Goal: Task Accomplishment & Management: Complete application form

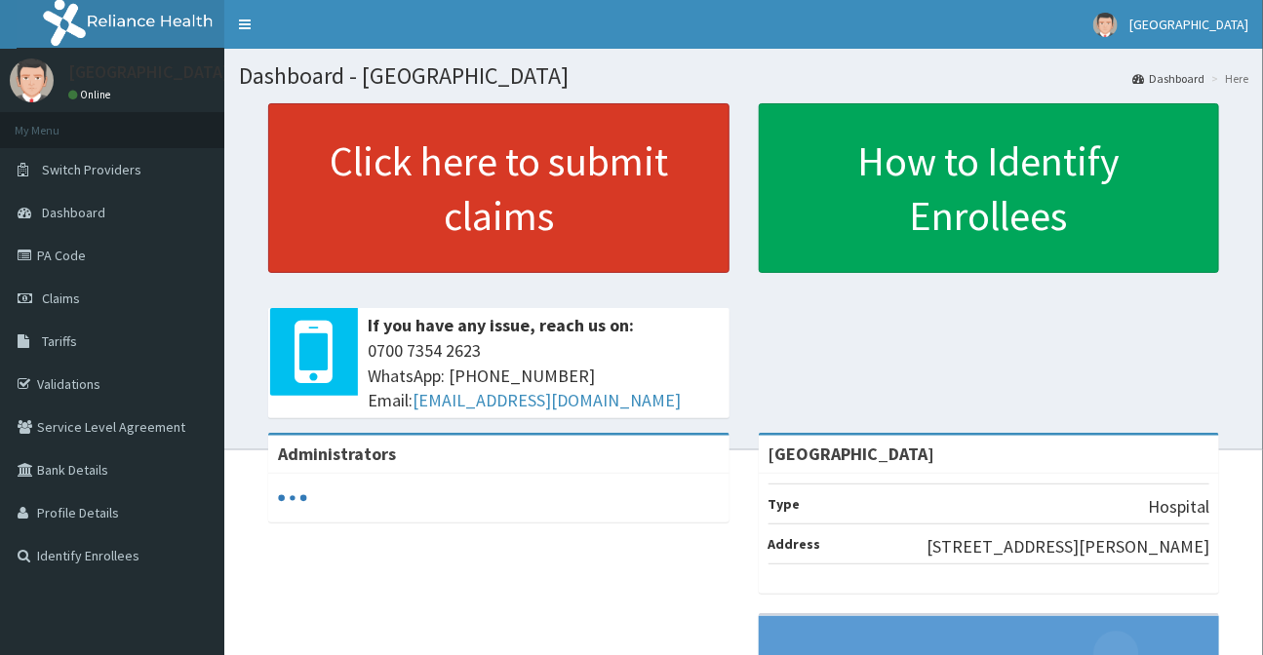
click at [470, 154] on link "Click here to submit claims" at bounding box center [498, 188] width 461 height 170
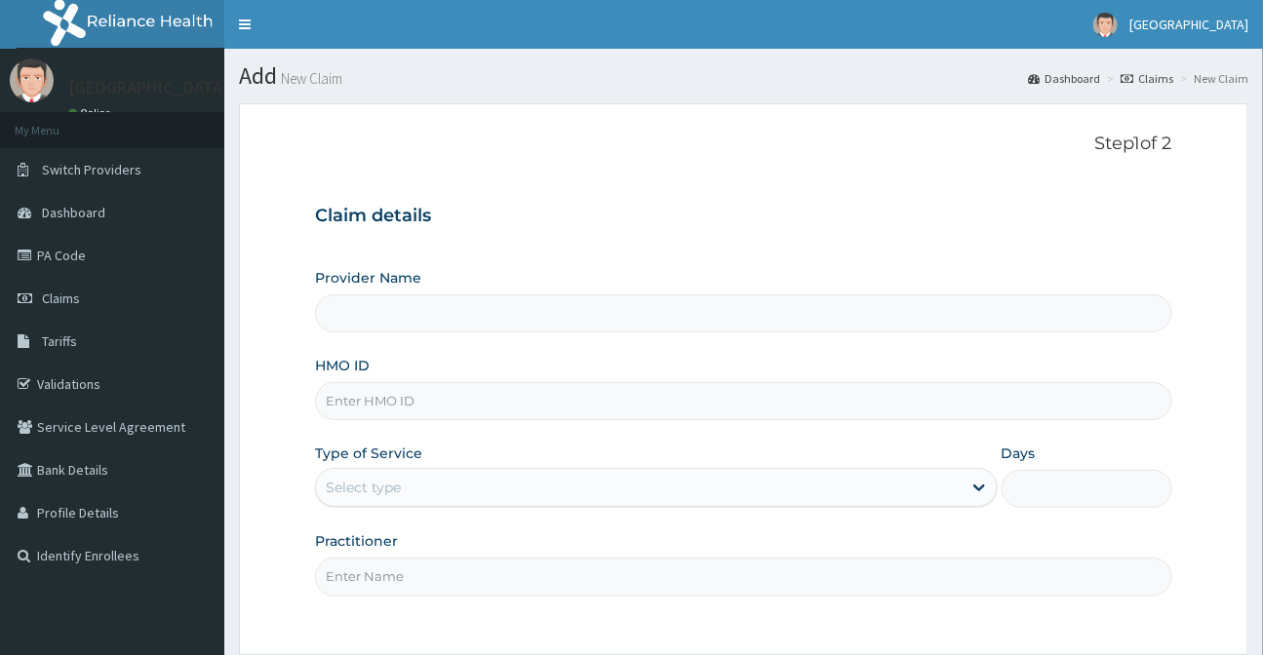
click at [463, 407] on input "HMO ID" at bounding box center [743, 401] width 856 height 38
type input "[GEOGRAPHIC_DATA]"
type input "DCG/10087/A"
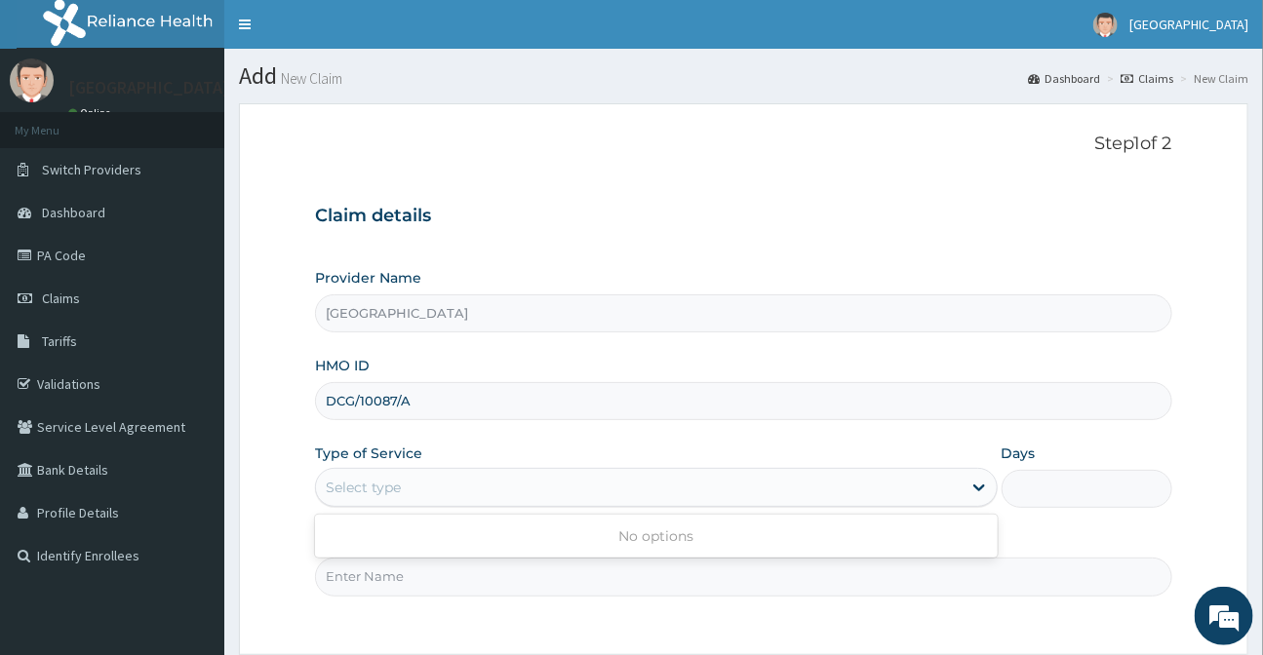
click at [419, 487] on div "Select type" at bounding box center [638, 487] width 645 height 31
click at [506, 494] on div "Select type" at bounding box center [638, 487] width 645 height 31
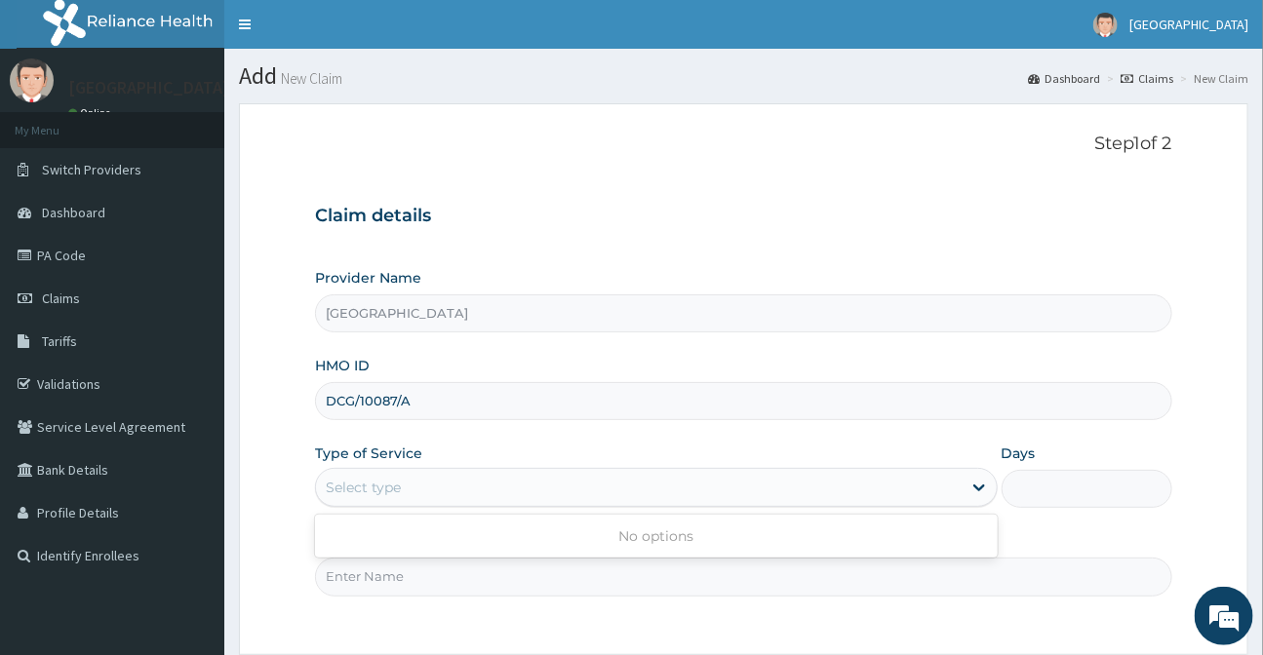
click at [506, 494] on div "Select type" at bounding box center [638, 487] width 645 height 31
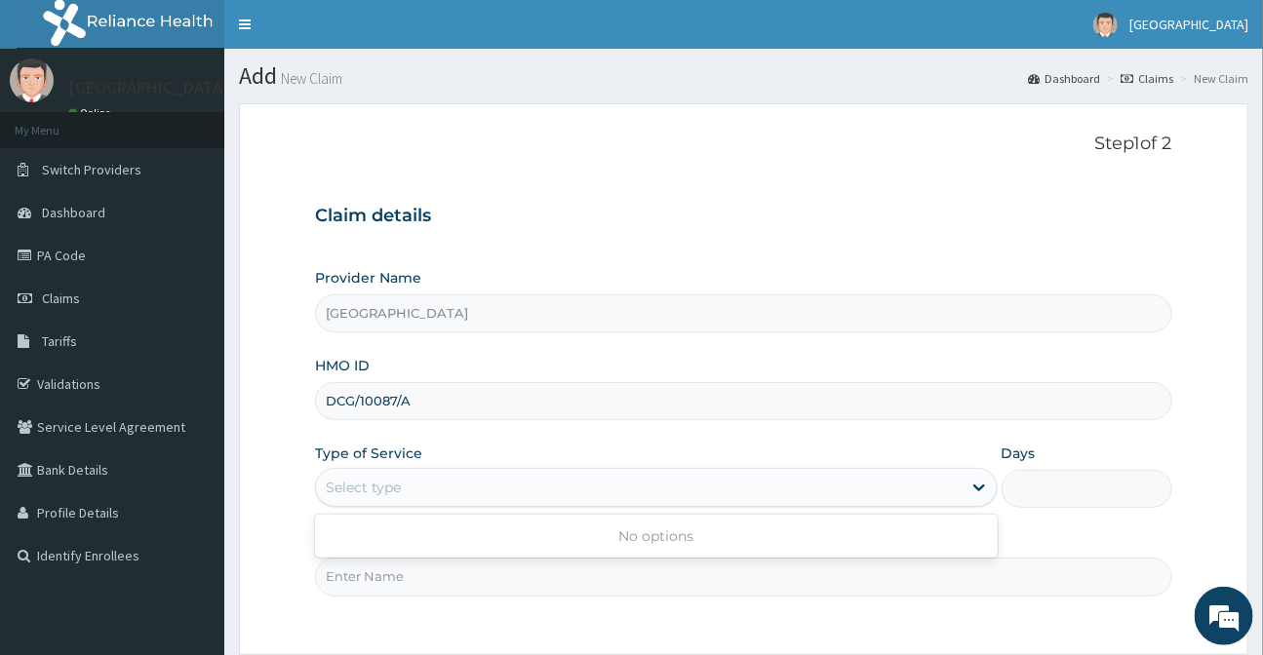
click at [506, 492] on div "Select type" at bounding box center [638, 487] width 645 height 31
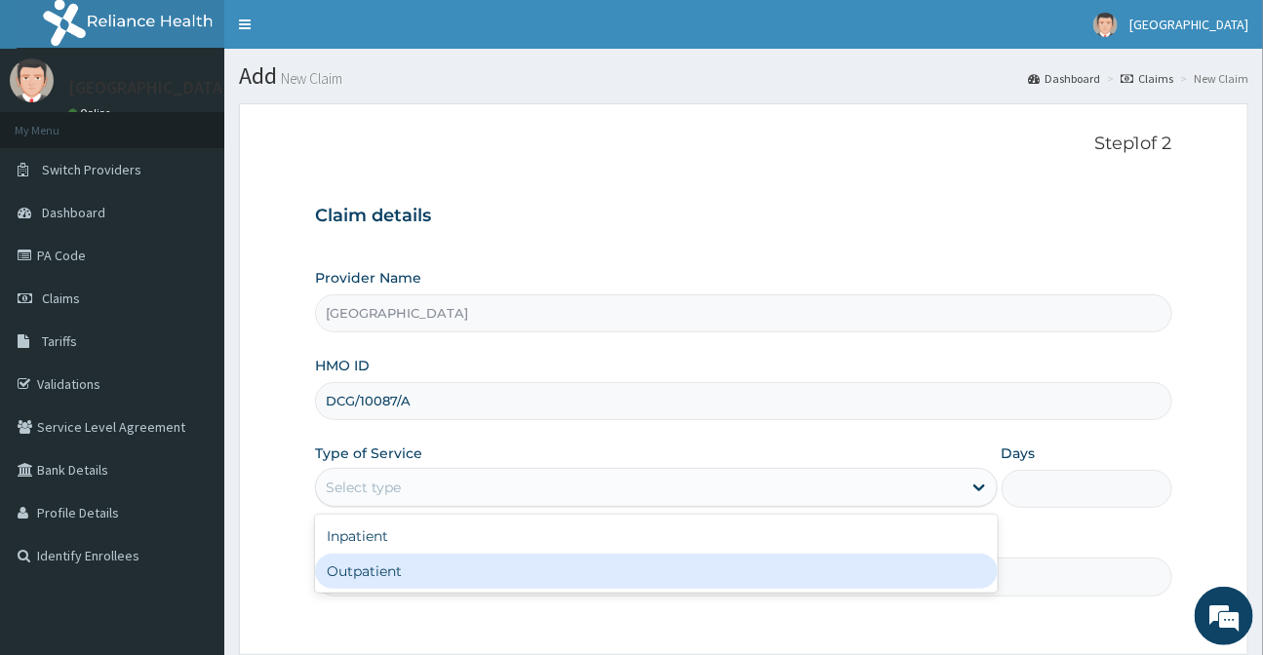
click at [398, 575] on div "Outpatient" at bounding box center [656, 571] width 682 height 35
type input "1"
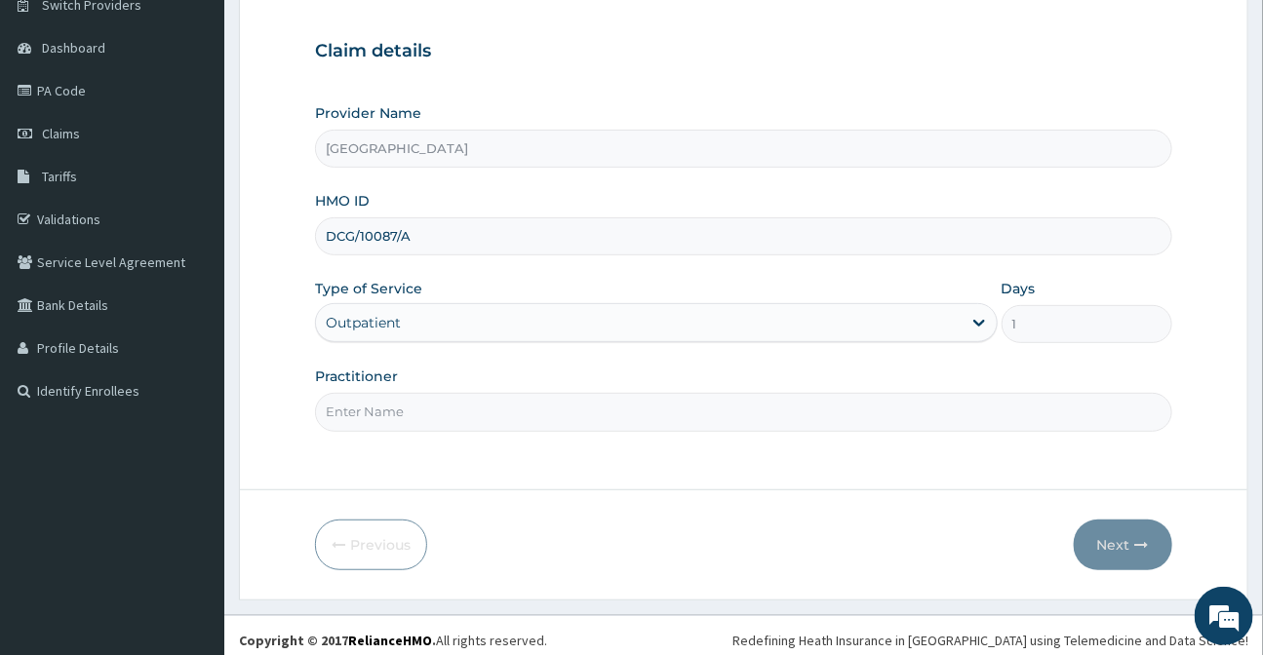
scroll to position [175, 0]
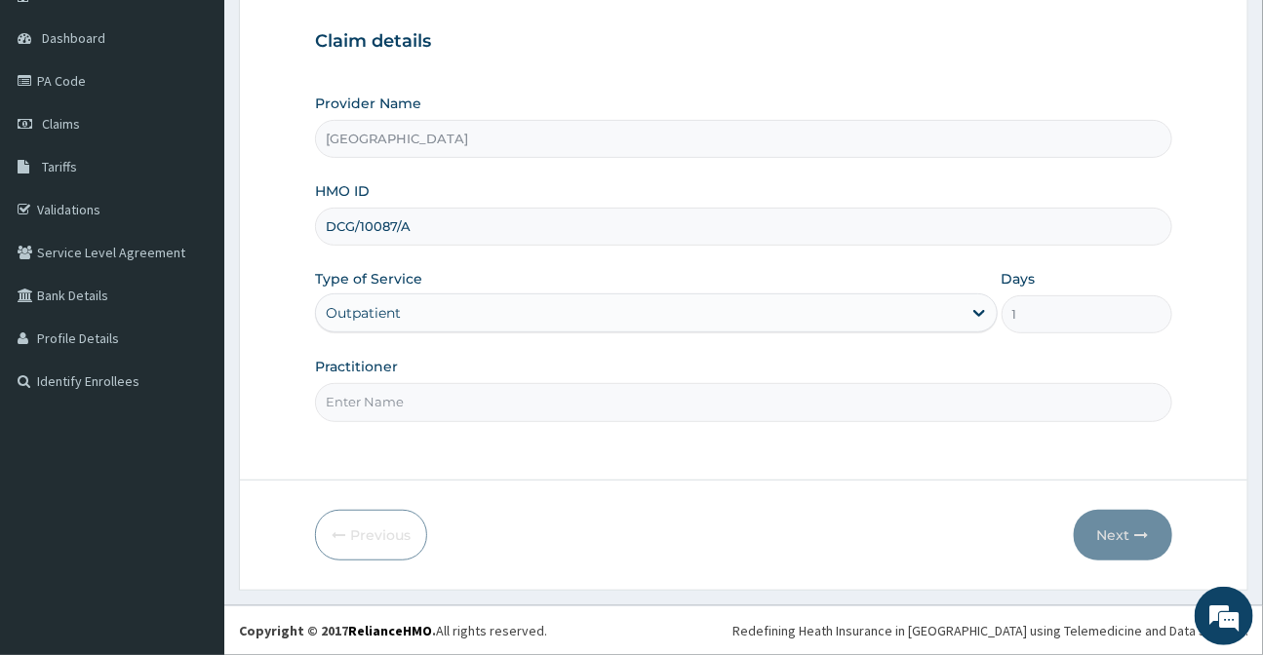
click at [545, 405] on input "Practitioner" at bounding box center [743, 402] width 856 height 38
type input "DR DAMILOLA"
click at [1121, 541] on button "Next" at bounding box center [1123, 535] width 98 height 51
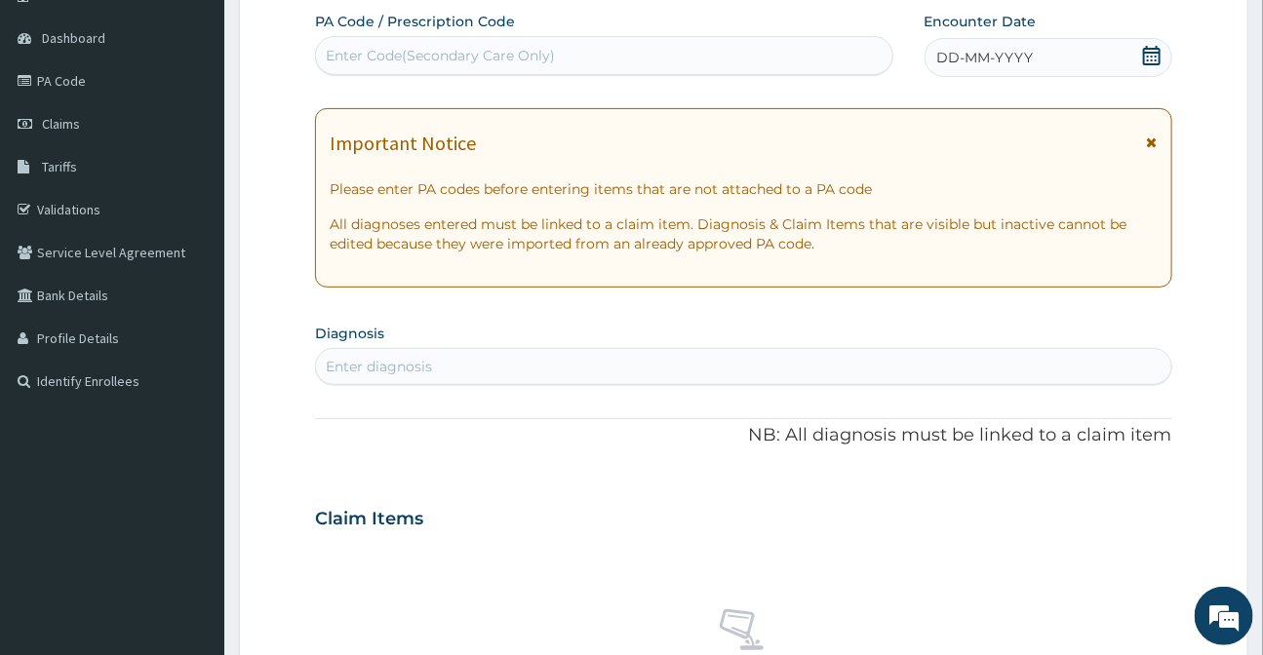
click at [1145, 52] on icon at bounding box center [1152, 56] width 18 height 20
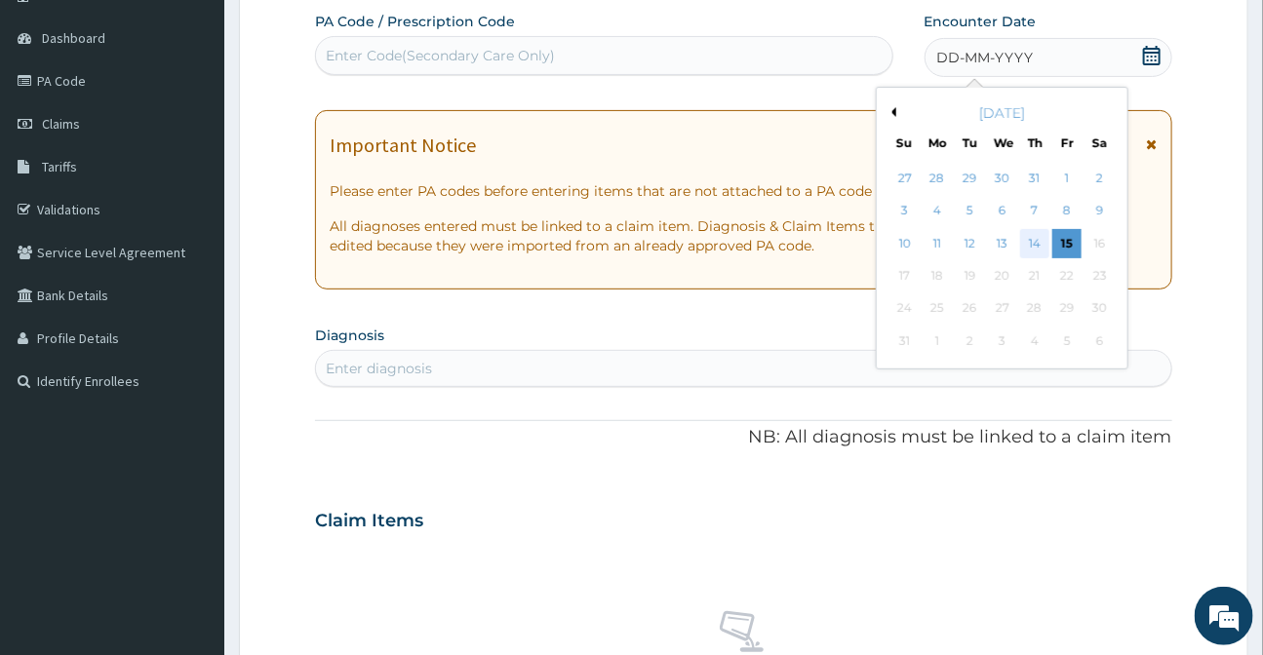
click at [1034, 241] on div "14" at bounding box center [1034, 243] width 29 height 29
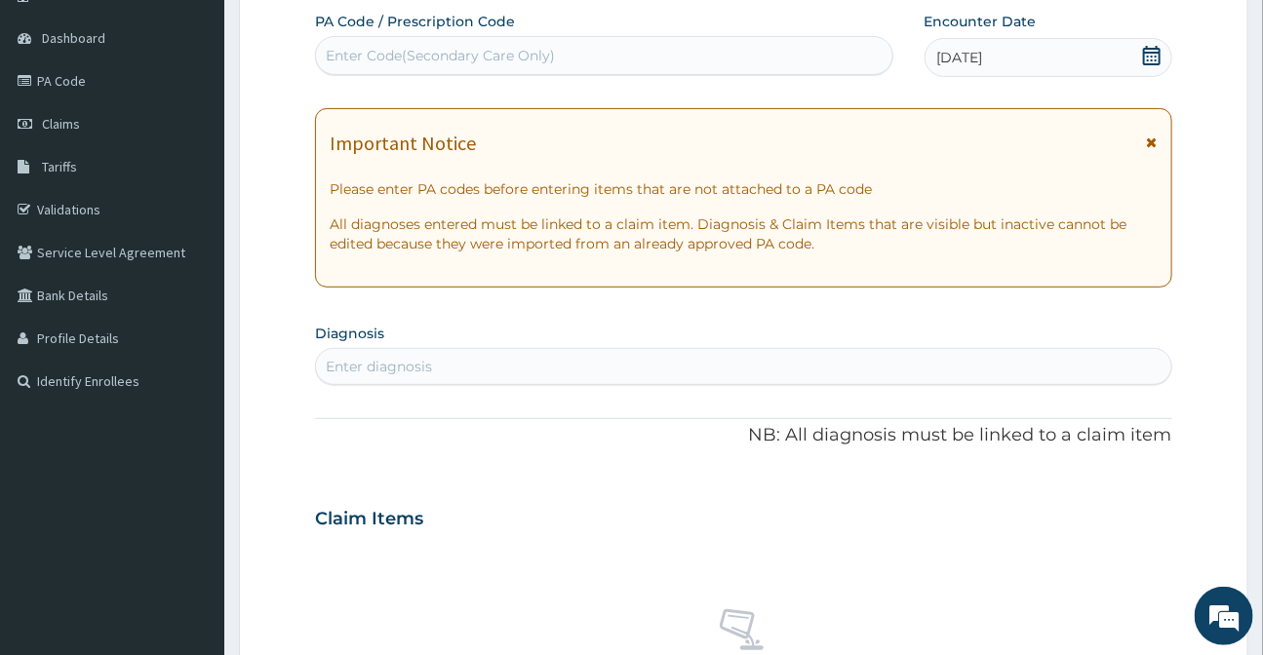
click at [1148, 136] on icon at bounding box center [1152, 143] width 11 height 14
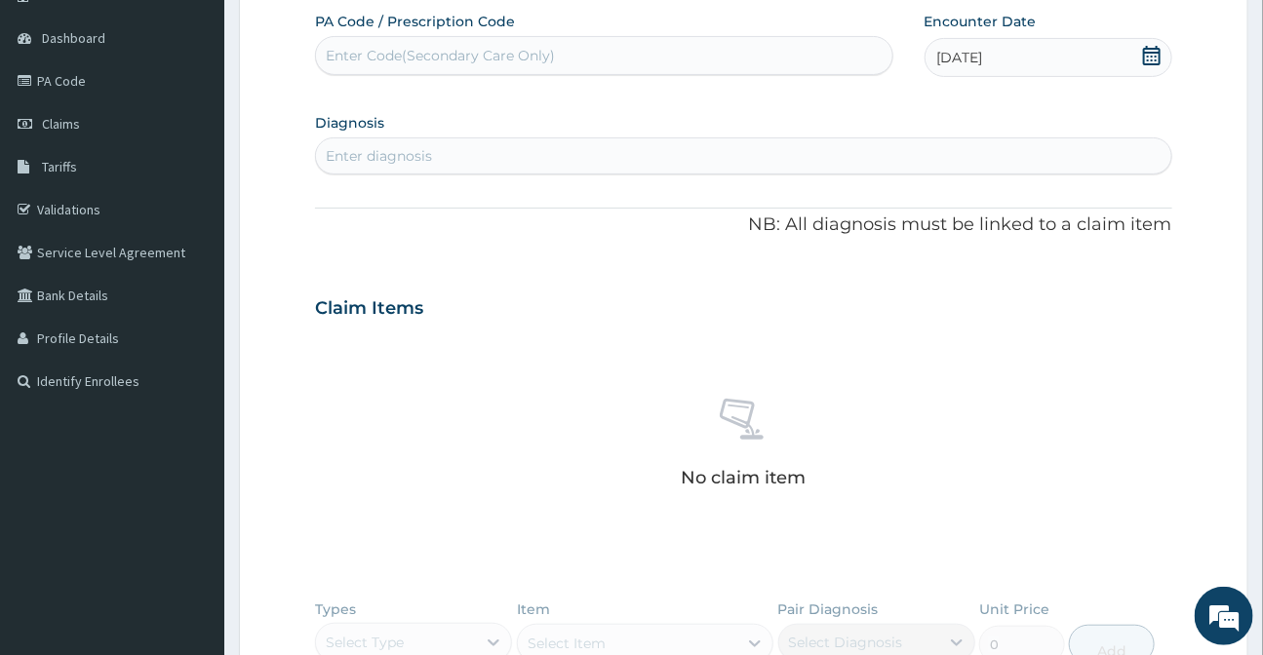
click at [415, 157] on div "Enter diagnosis" at bounding box center [379, 156] width 106 height 20
type input "MALARIA"
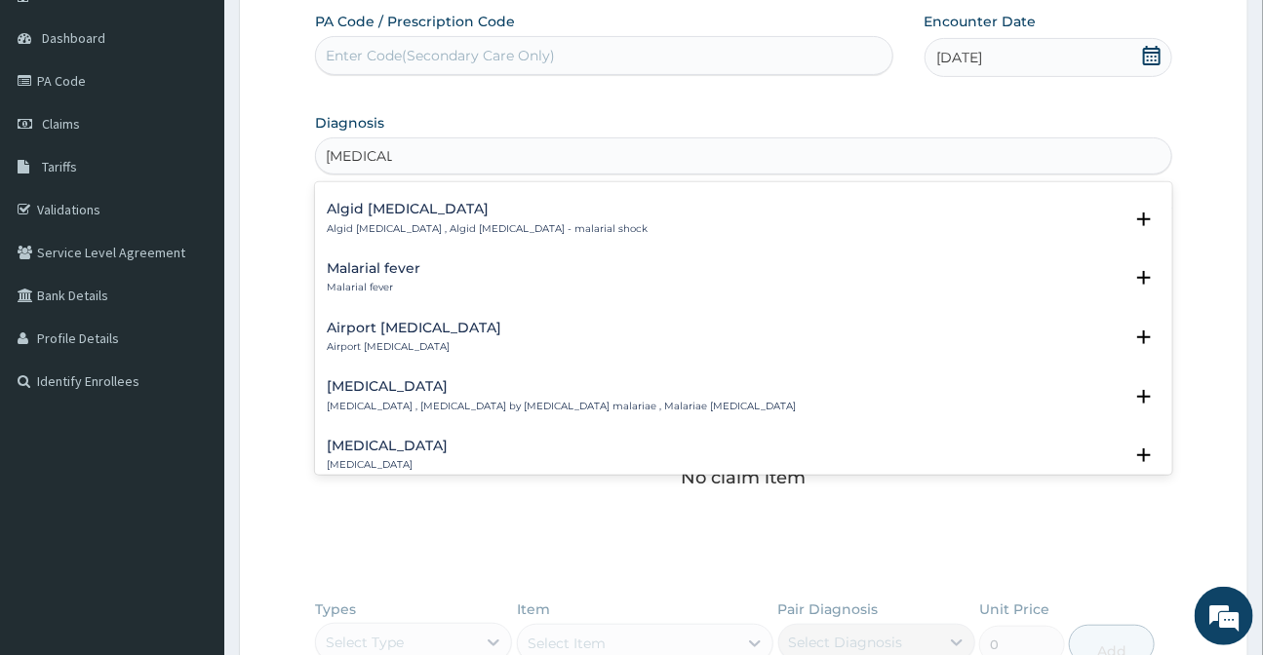
scroll to position [265, 0]
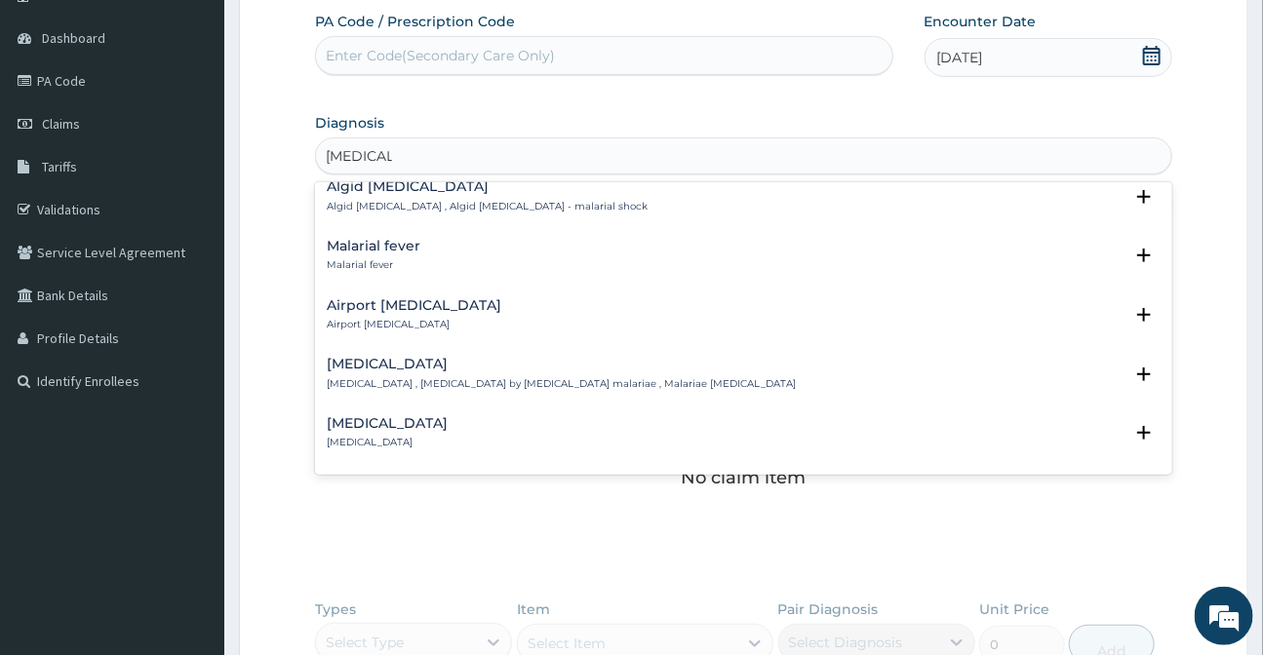
click at [394, 258] on p "Malarial fever" at bounding box center [374, 265] width 94 height 14
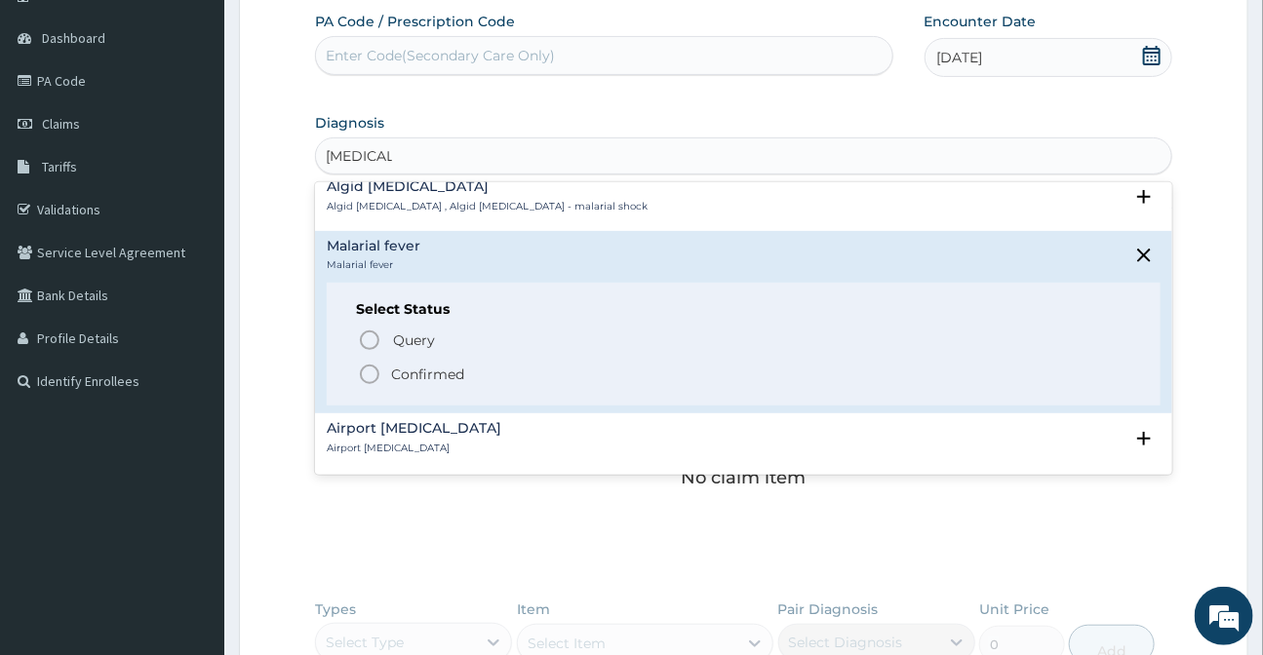
click at [371, 363] on icon "status option filled" at bounding box center [369, 374] width 23 height 23
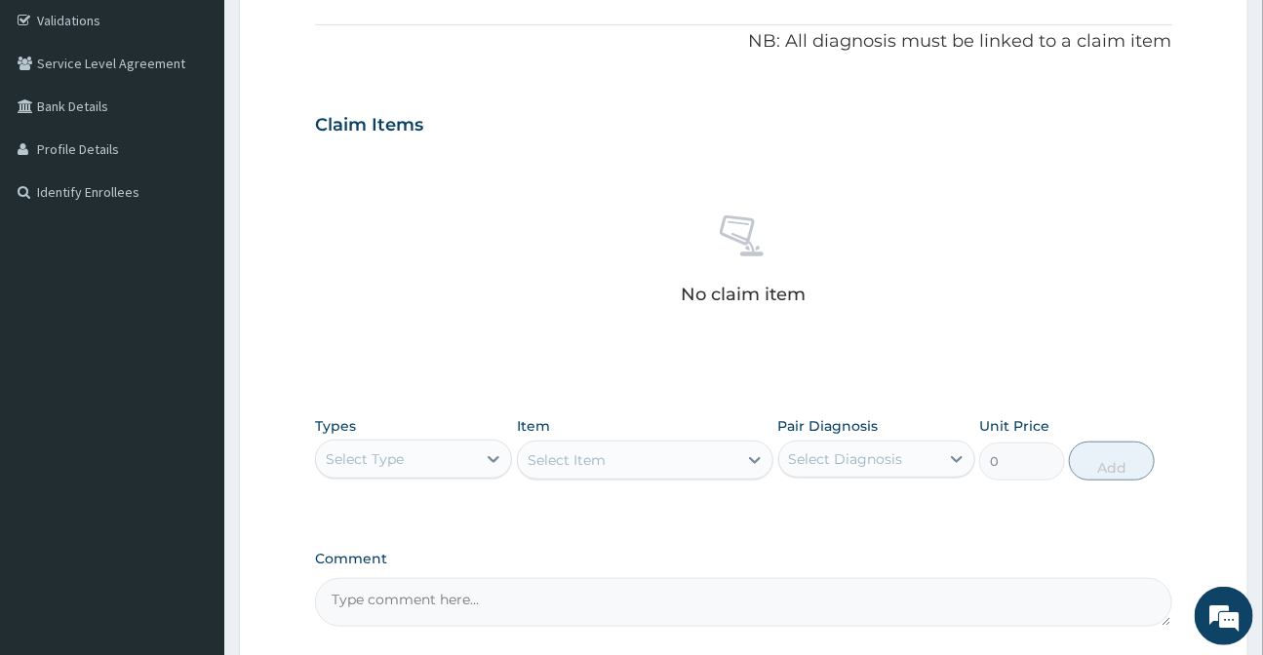
scroll to position [529, 0]
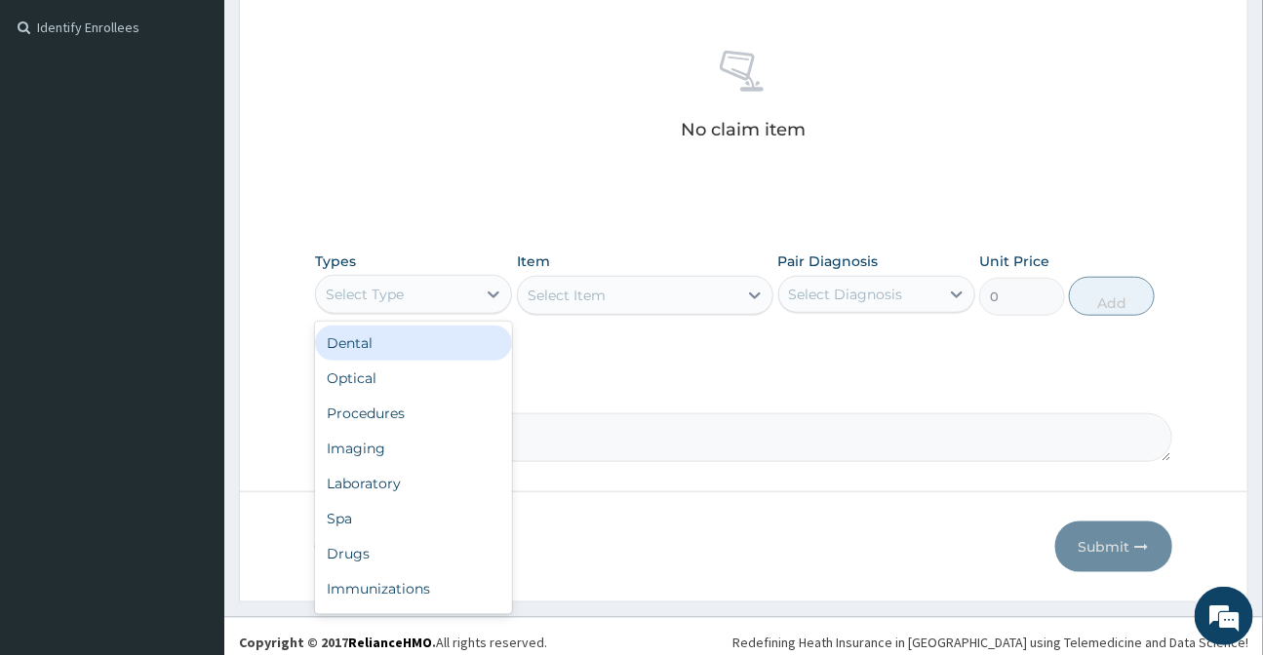
click at [465, 307] on div "Select Type" at bounding box center [396, 294] width 160 height 31
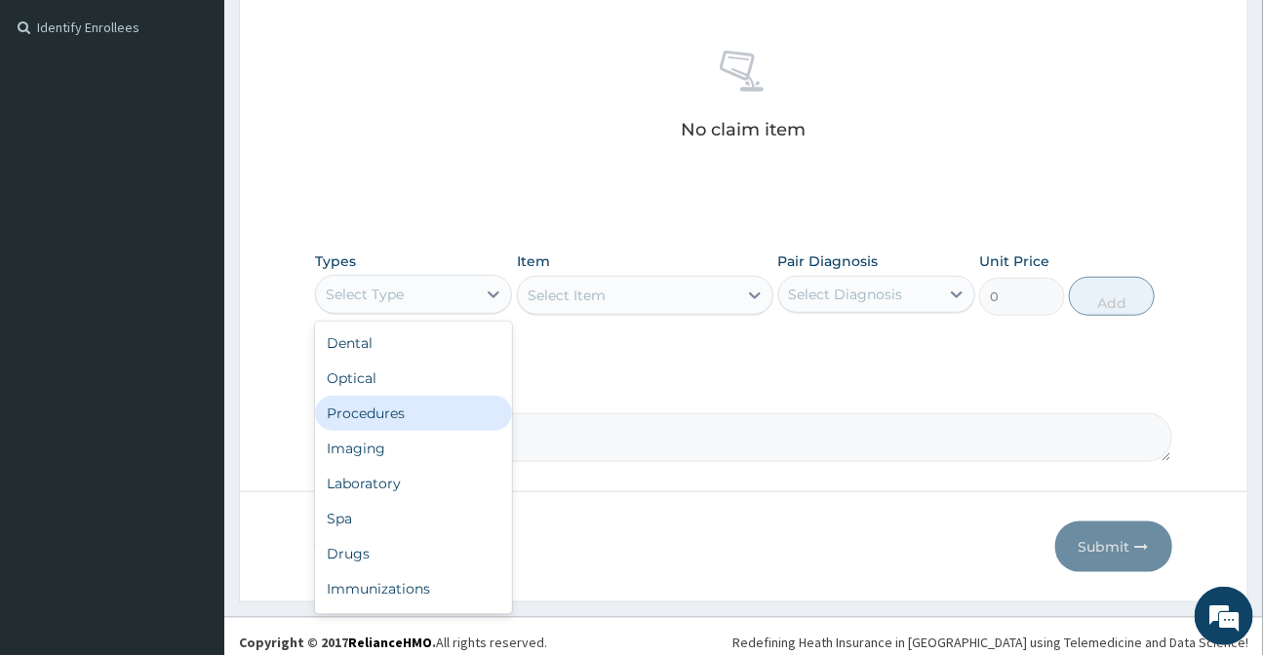
drag, startPoint x: 383, startPoint y: 410, endPoint x: 541, endPoint y: 330, distance: 177.1
click at [384, 409] on div "Procedures" at bounding box center [413, 413] width 197 height 35
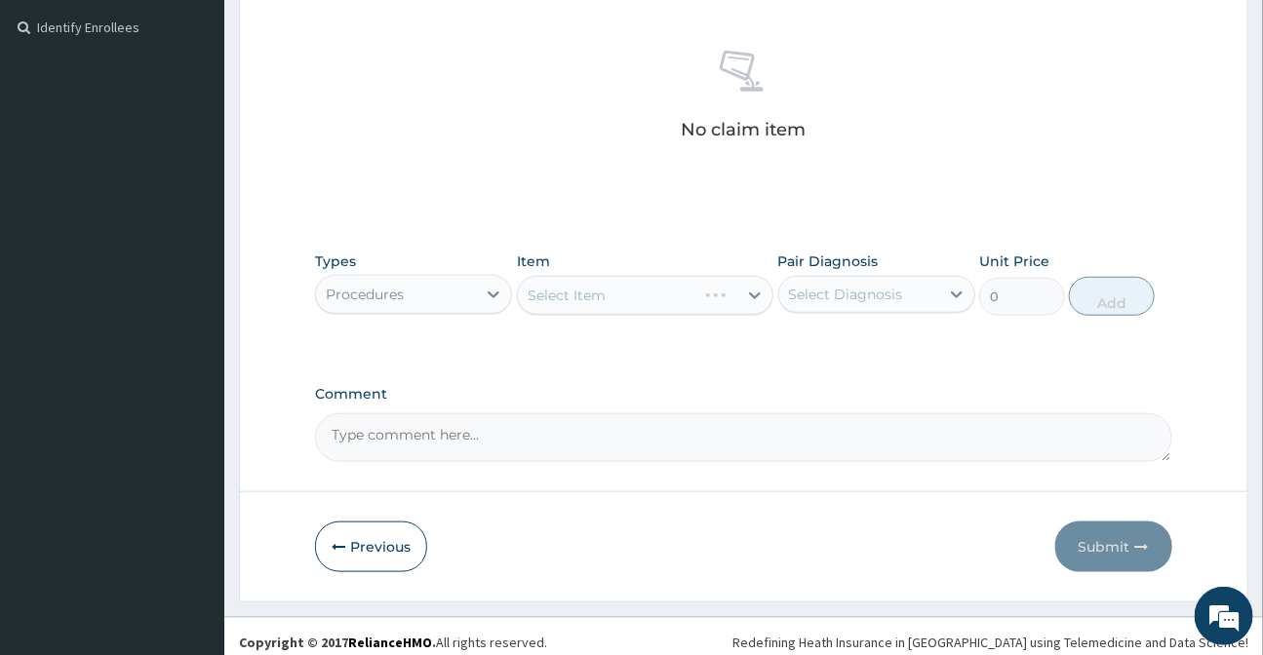
click at [584, 302] on div "Select Item" at bounding box center [645, 295] width 256 height 39
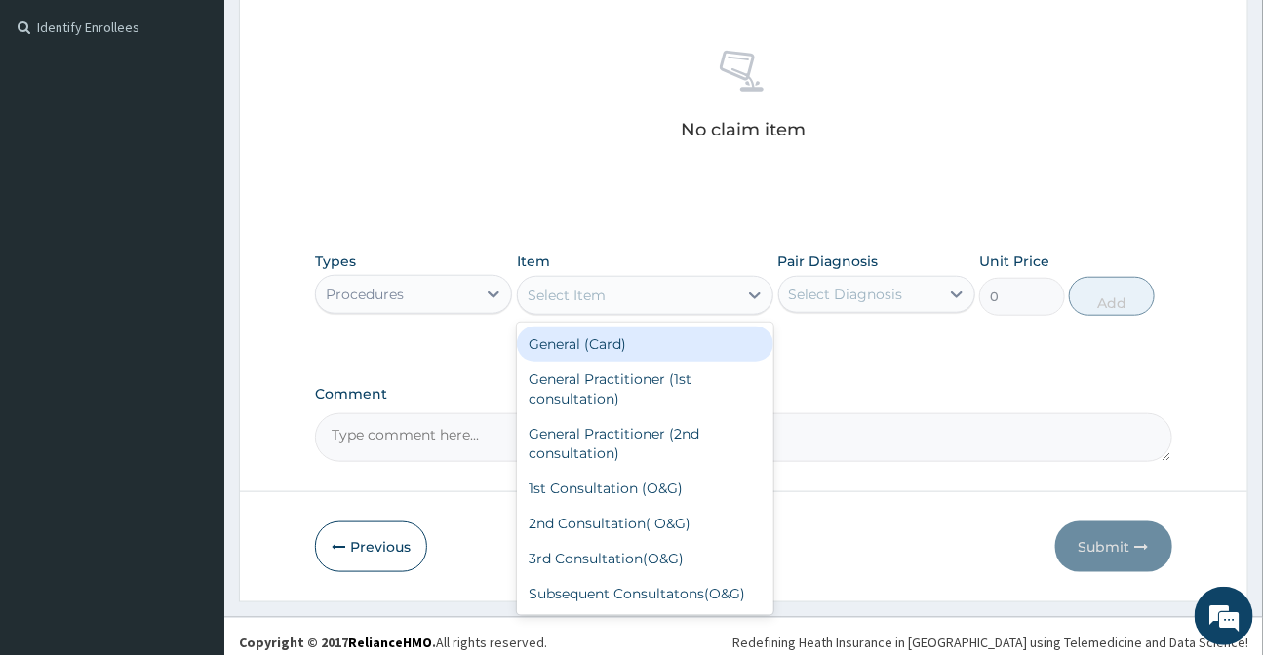
click at [584, 302] on div "Select Item" at bounding box center [567, 296] width 78 height 20
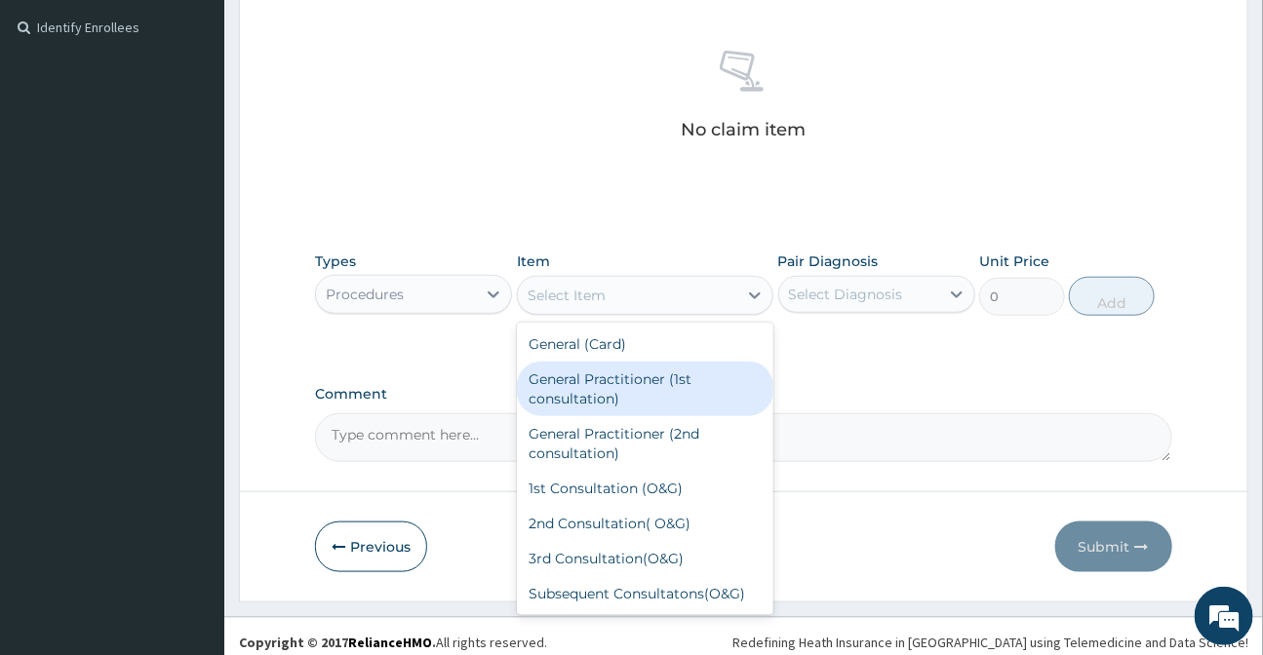
click at [575, 386] on div "General Practitioner (1st consultation)" at bounding box center [645, 389] width 256 height 55
type input "3000"
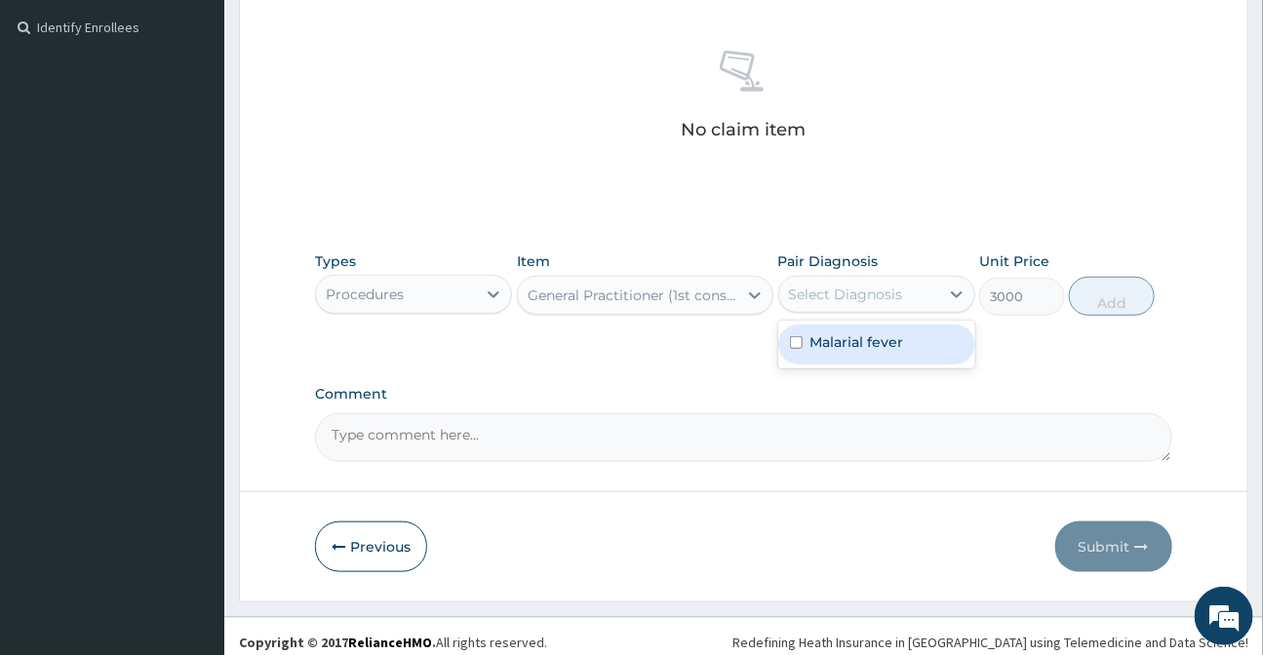
click at [895, 293] on div "Select Diagnosis" at bounding box center [846, 295] width 114 height 20
click at [867, 351] on div "Malarial fever" at bounding box center [876, 345] width 197 height 40
checkbox input "true"
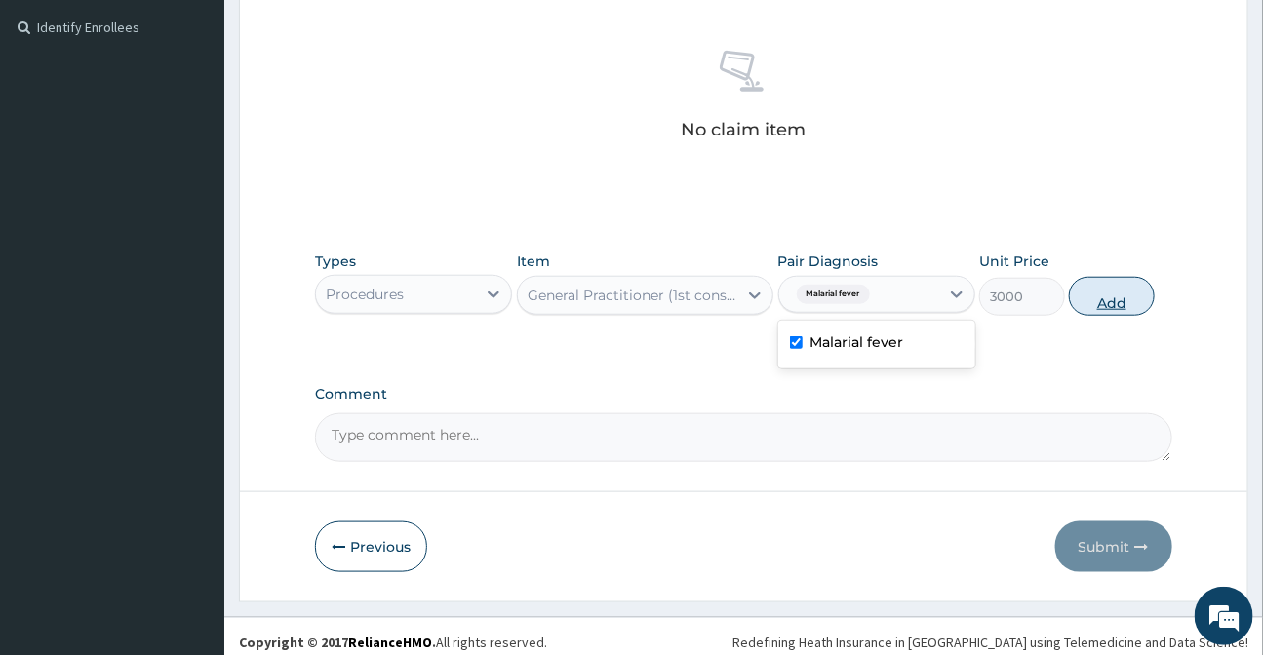
click at [1112, 301] on button "Add" at bounding box center [1112, 296] width 86 height 39
type input "0"
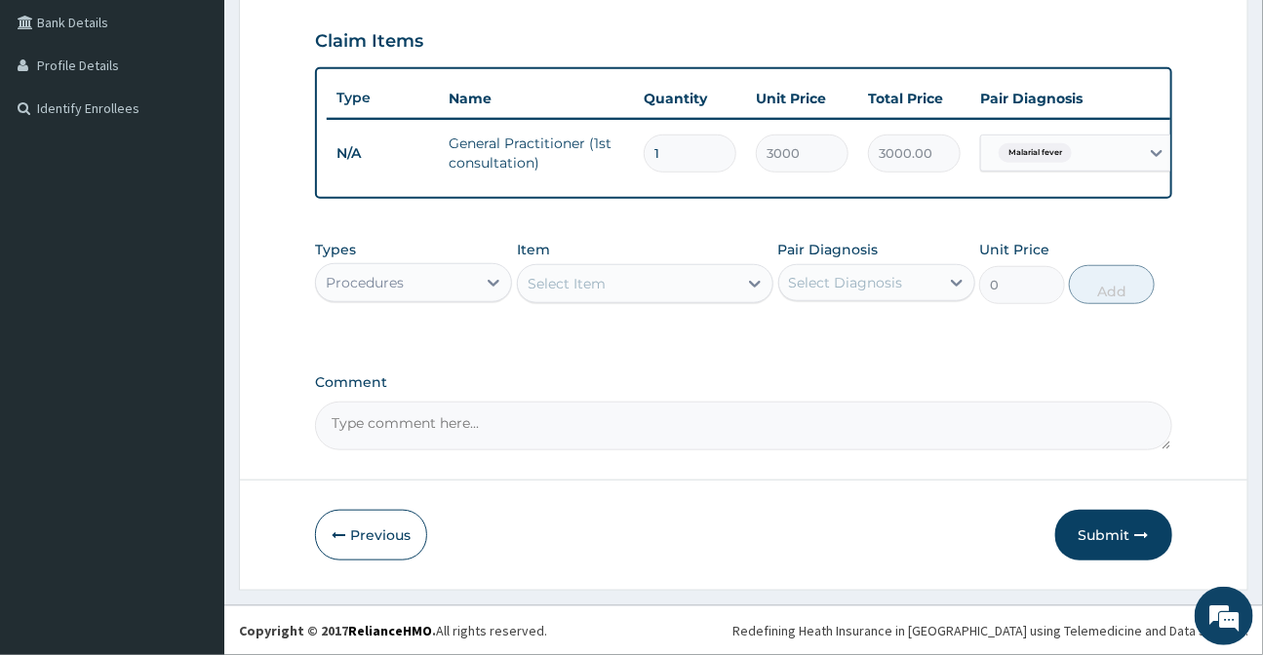
scroll to position [459, 0]
click at [430, 291] on div "Procedures" at bounding box center [396, 282] width 160 height 31
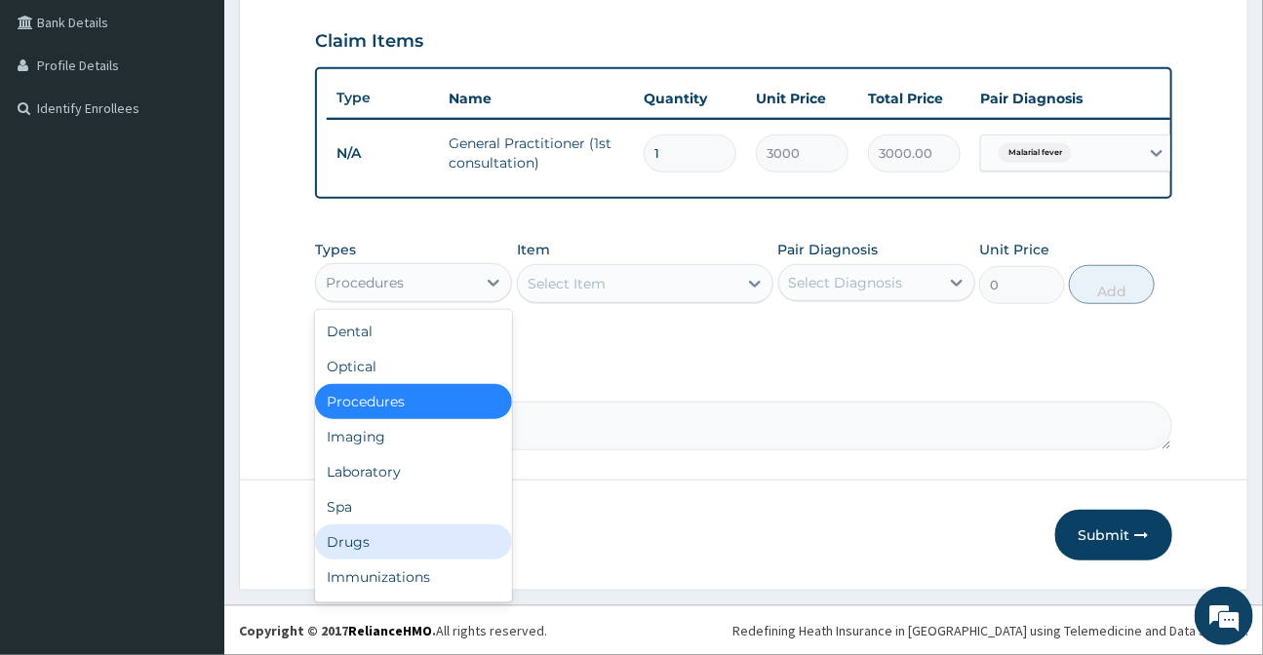
click at [362, 545] on div "Drugs" at bounding box center [413, 542] width 197 height 35
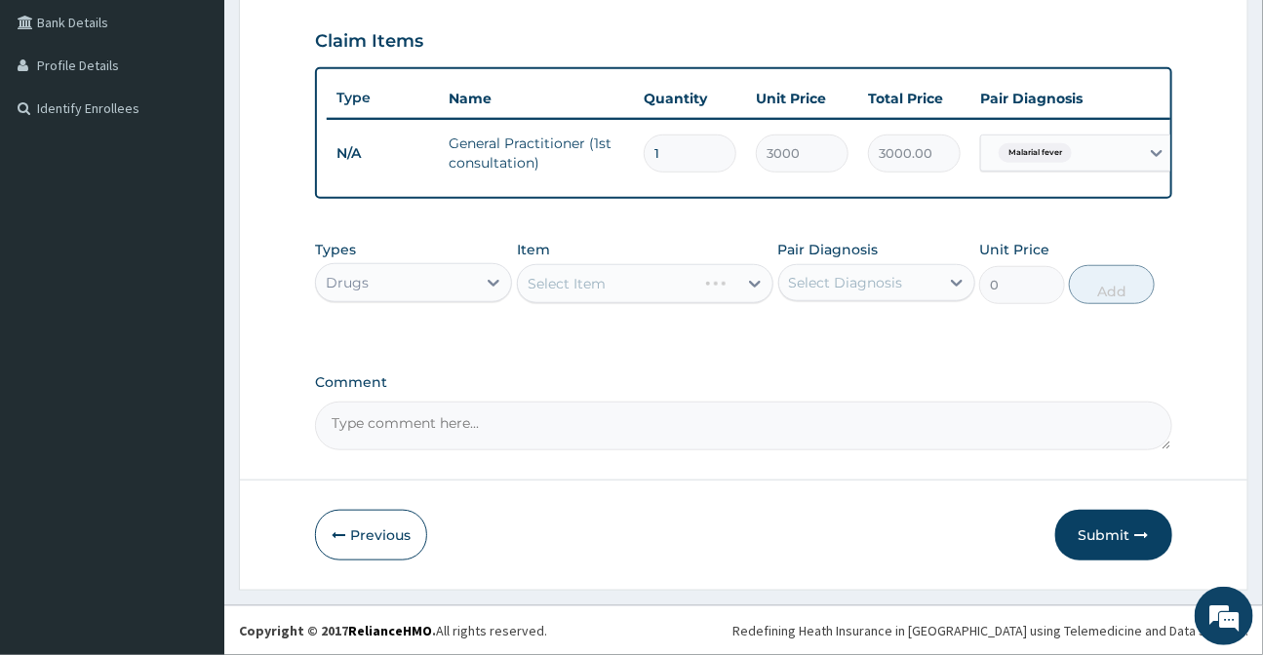
click at [543, 285] on div "Select Item" at bounding box center [645, 283] width 256 height 39
click at [583, 293] on div "Select Item" at bounding box center [645, 283] width 256 height 39
click at [690, 295] on div "Select Item" at bounding box center [645, 283] width 256 height 39
click at [654, 297] on div "Select Item" at bounding box center [645, 283] width 256 height 39
click at [575, 298] on div "Select Item" at bounding box center [645, 283] width 256 height 39
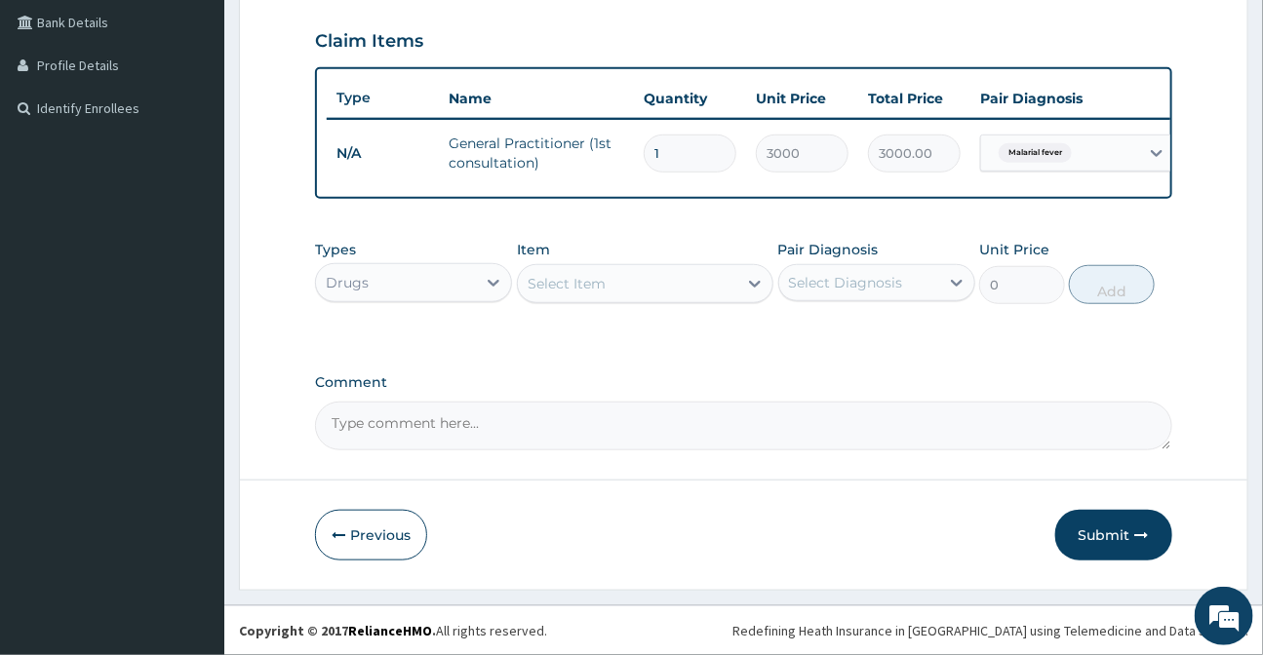
click at [581, 293] on div "Select Item" at bounding box center [567, 284] width 78 height 20
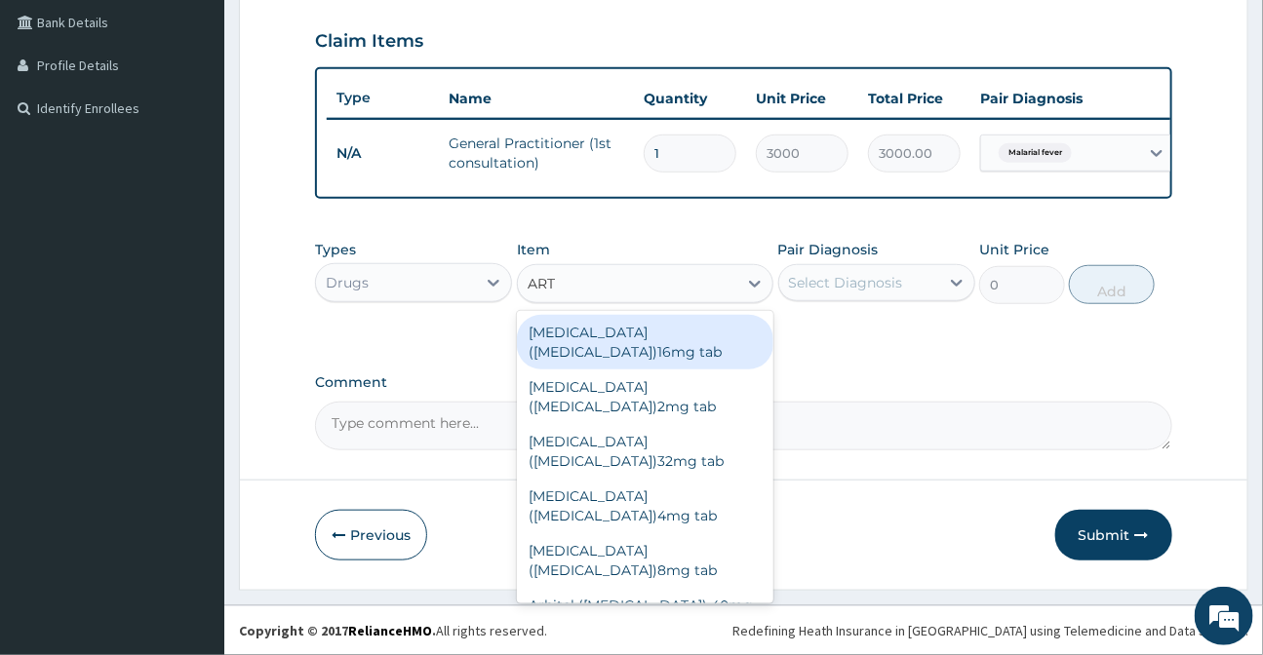
type input "ARTE"
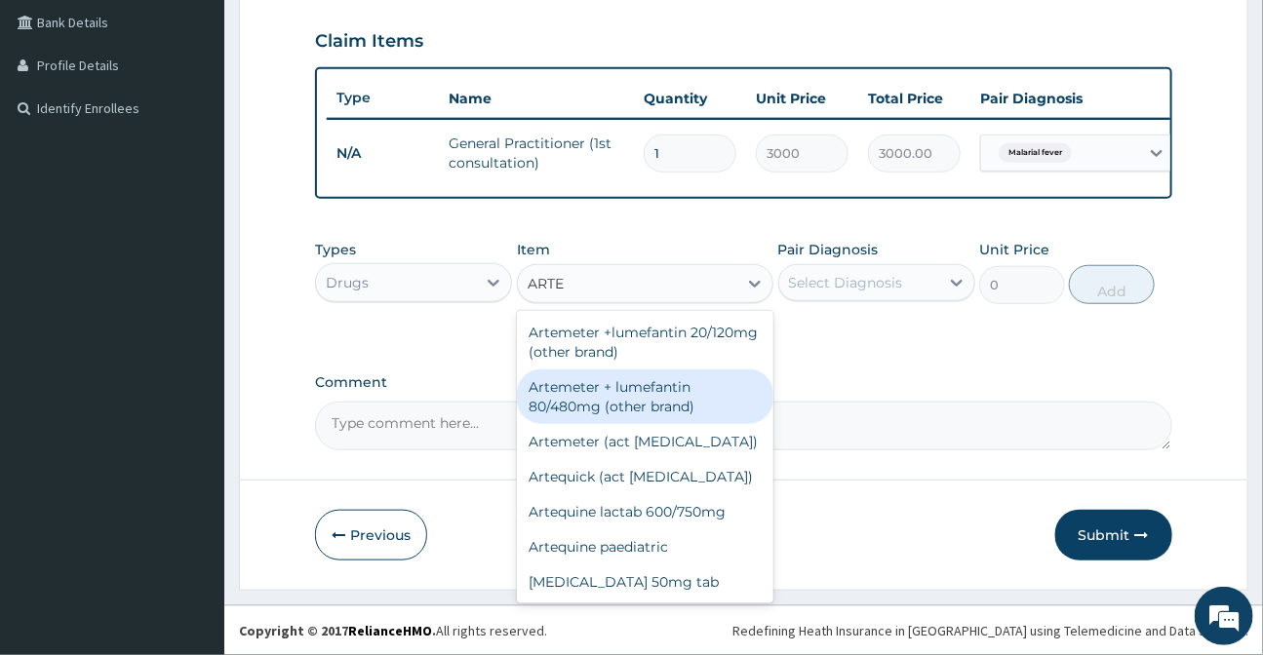
click at [631, 408] on div "Artemeter + lumefantin 80/480mg (other brand)" at bounding box center [645, 397] width 256 height 55
type input "192"
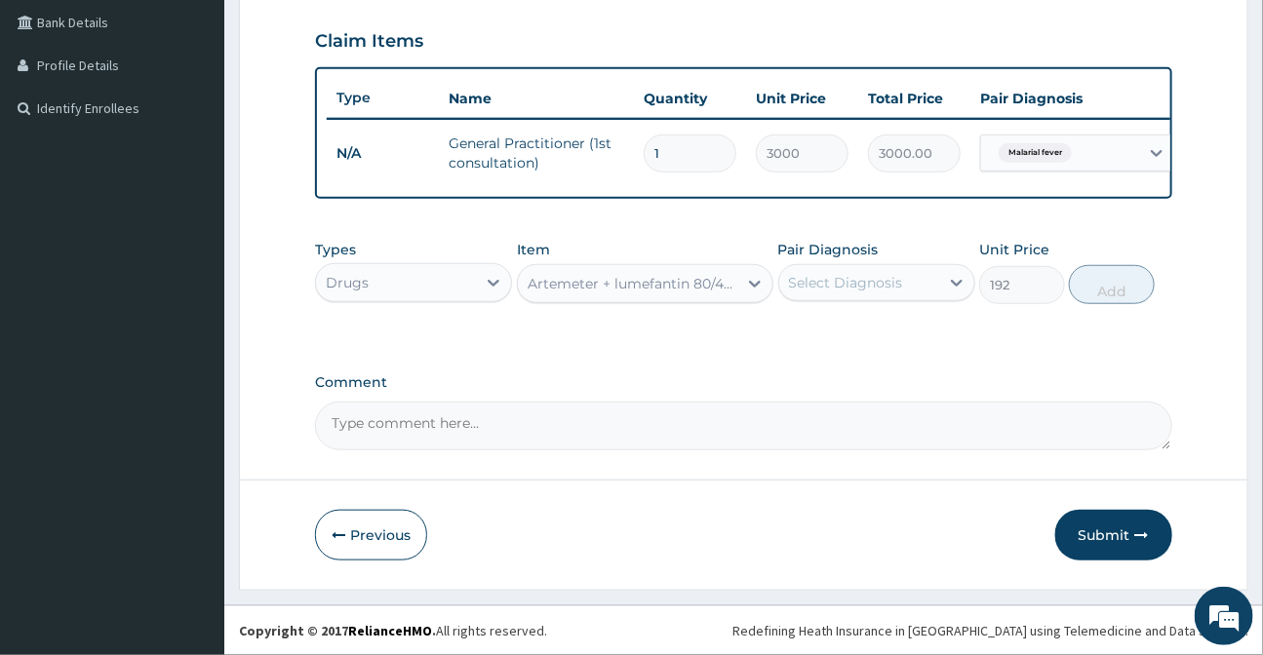
click at [869, 280] on div "Select Diagnosis" at bounding box center [846, 283] width 114 height 20
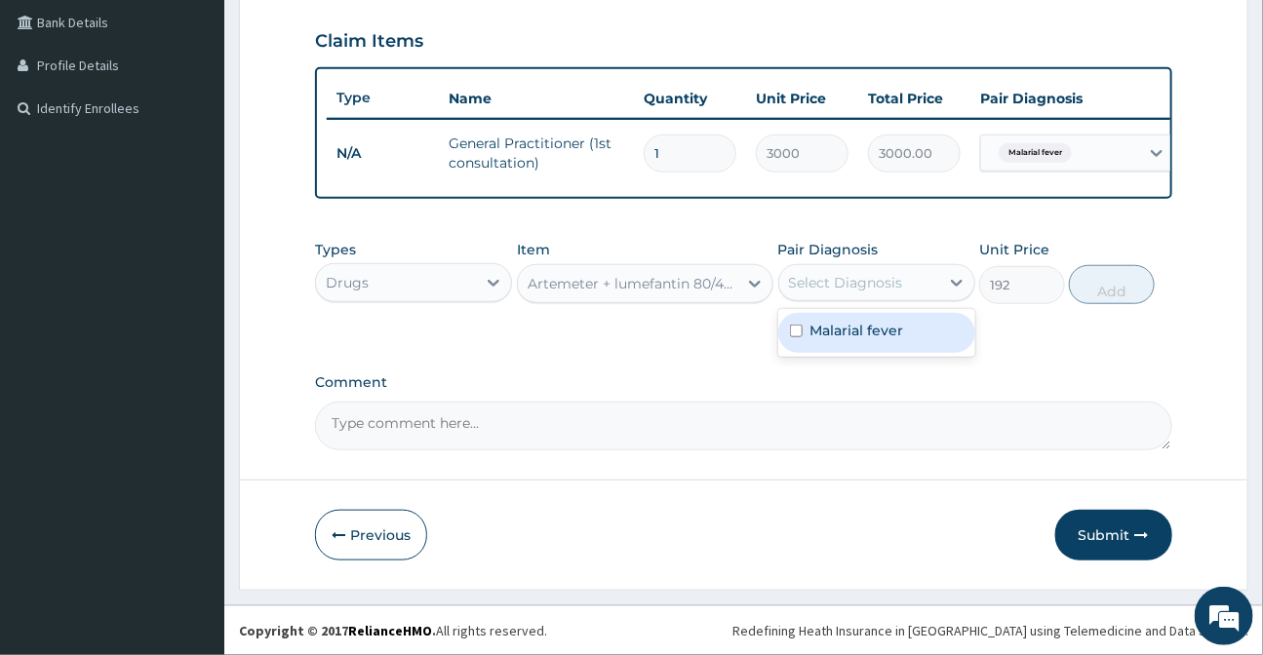
click at [848, 318] on div "Malarial fever" at bounding box center [876, 333] width 197 height 40
checkbox input "true"
click at [1129, 288] on button "Add" at bounding box center [1112, 284] width 86 height 39
type input "0"
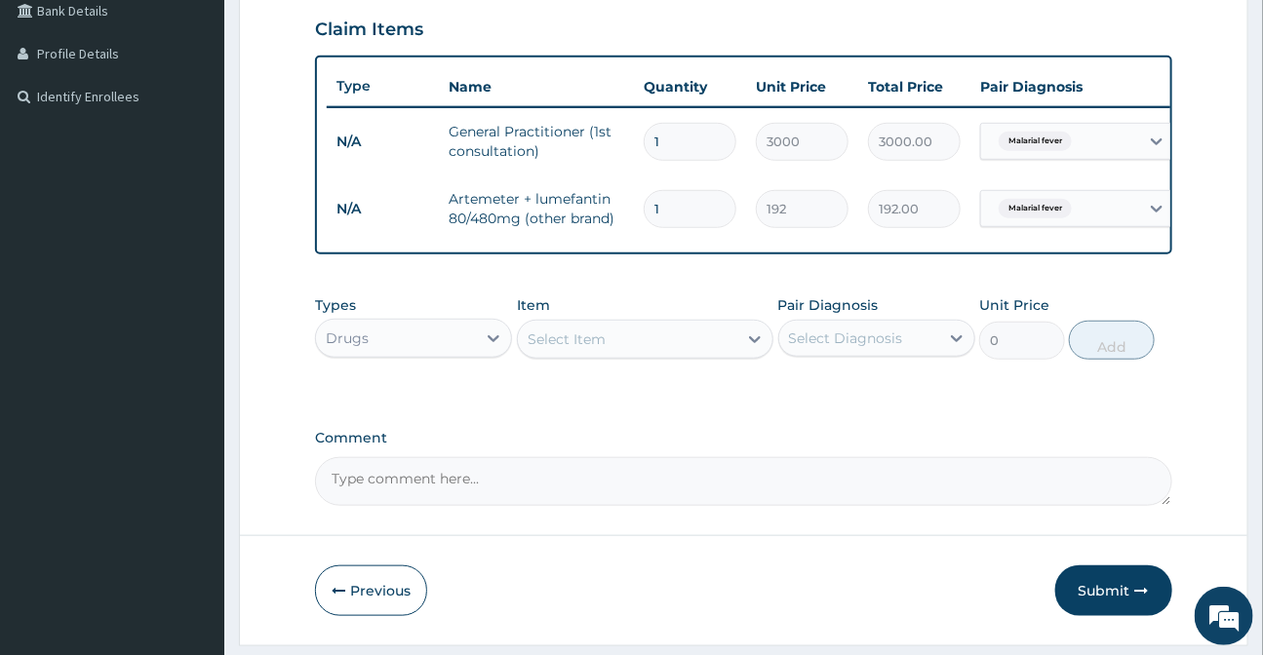
type input "0.00"
type input "6"
type input "1152.00"
type input "6"
click at [583, 355] on div "Select Item" at bounding box center [627, 339] width 219 height 31
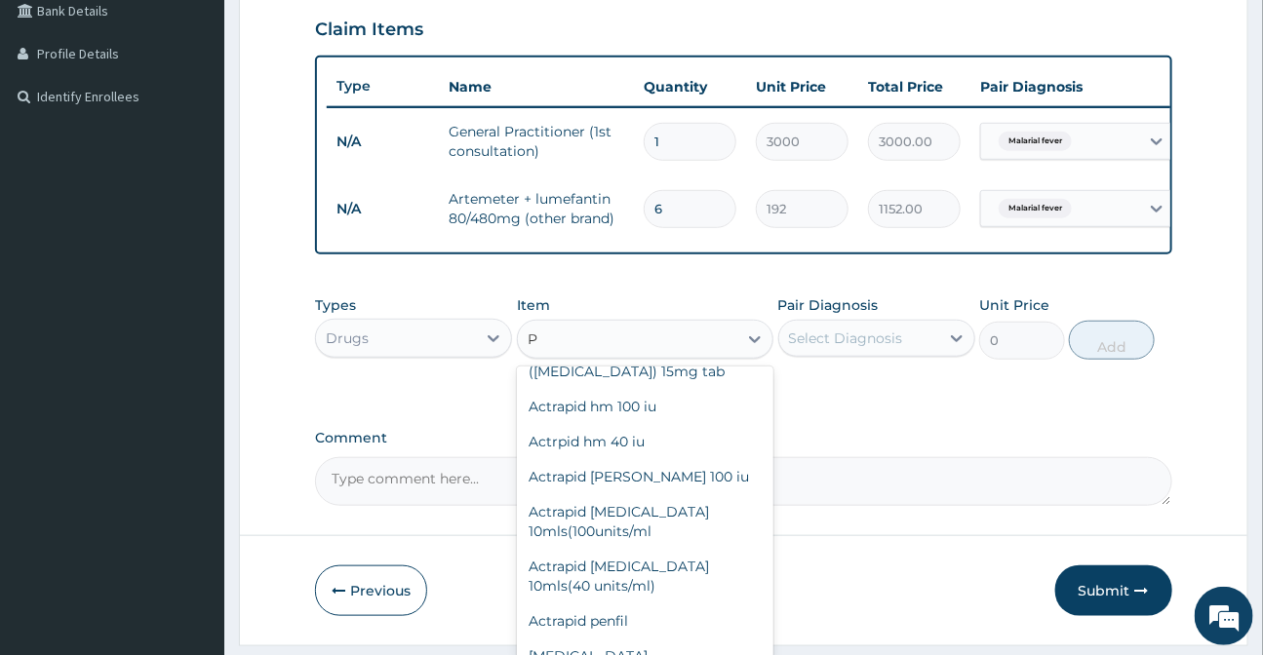
scroll to position [0, 0]
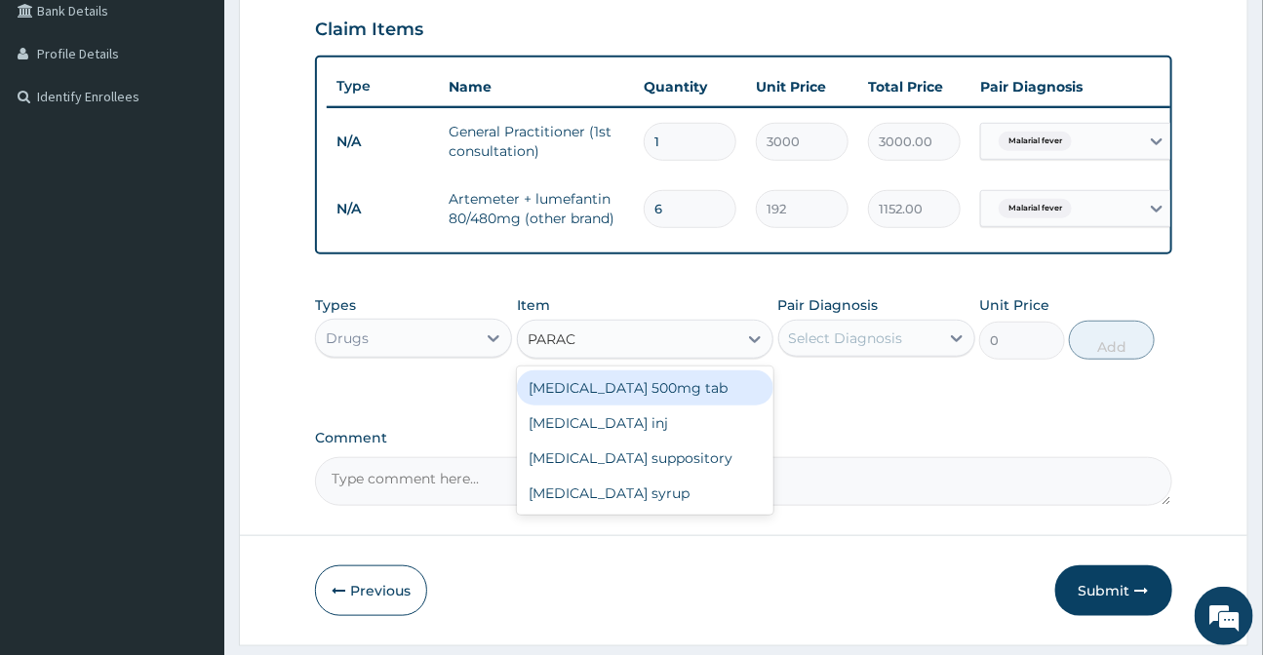
type input "PARACE"
click at [627, 398] on div "Paracetamol 500mg tab" at bounding box center [645, 388] width 256 height 35
type input "20"
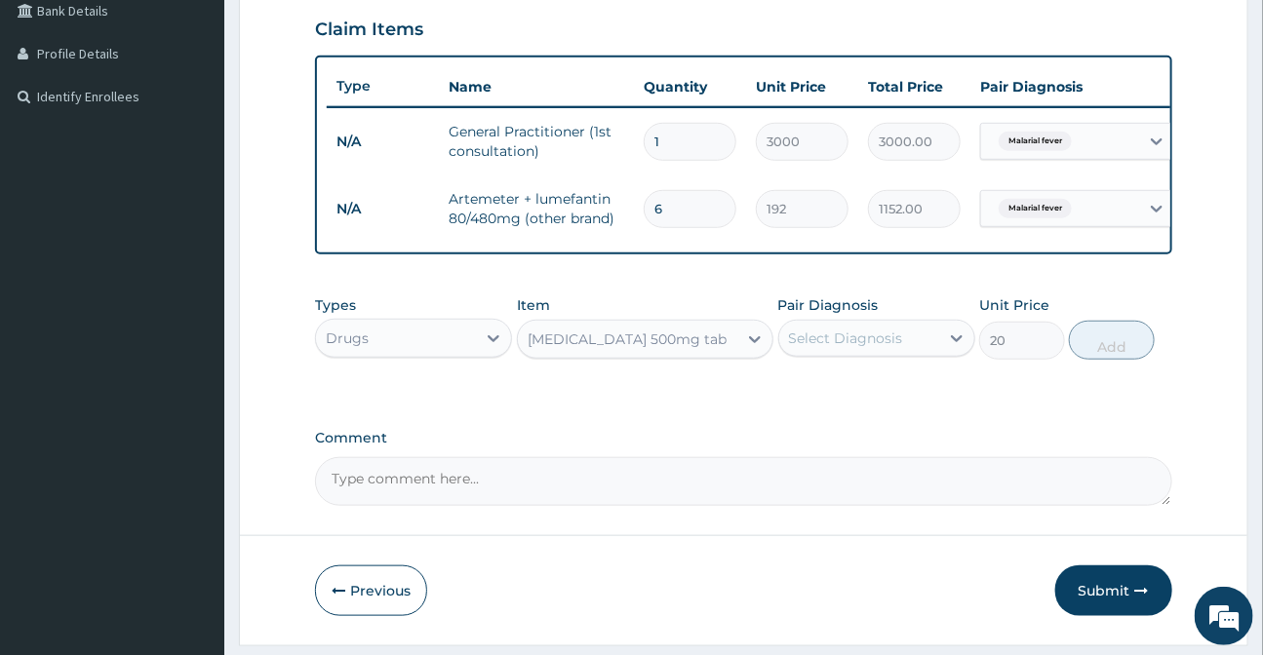
click at [809, 348] on div "Select Diagnosis" at bounding box center [846, 339] width 114 height 20
click at [848, 396] on label "Malarial fever" at bounding box center [857, 386] width 94 height 20
checkbox input "true"
click at [1100, 357] on button "Add" at bounding box center [1112, 340] width 86 height 39
type input "0"
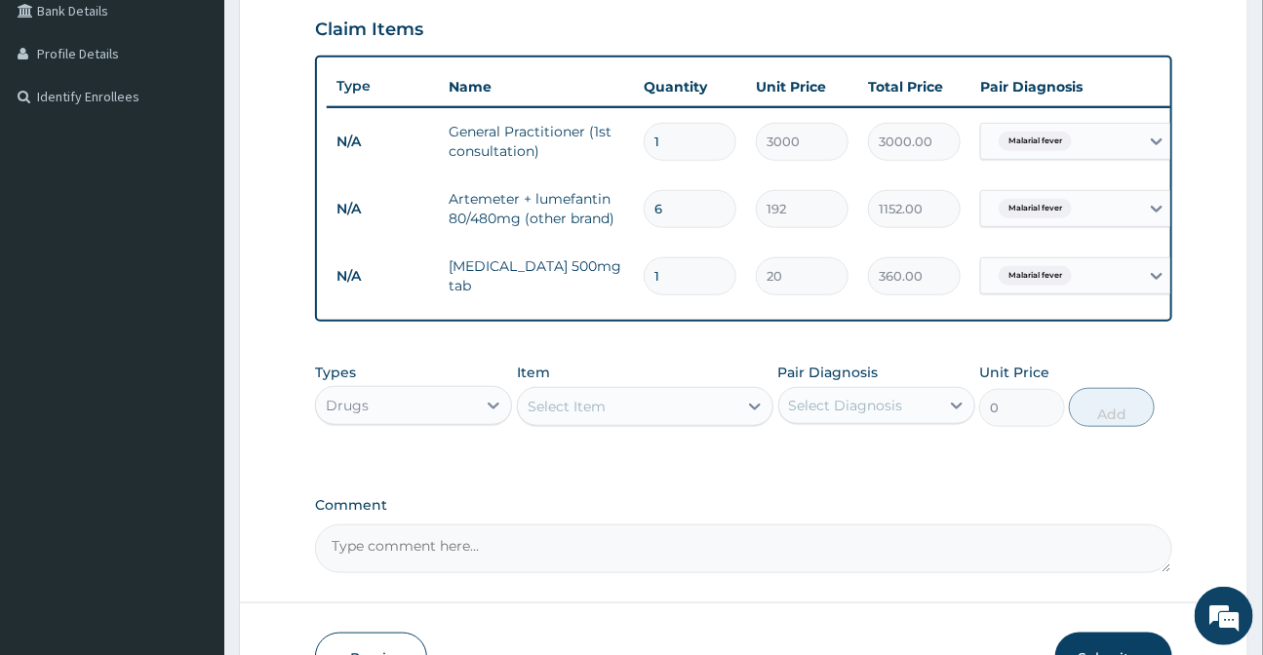
type input "18"
type input "360.00"
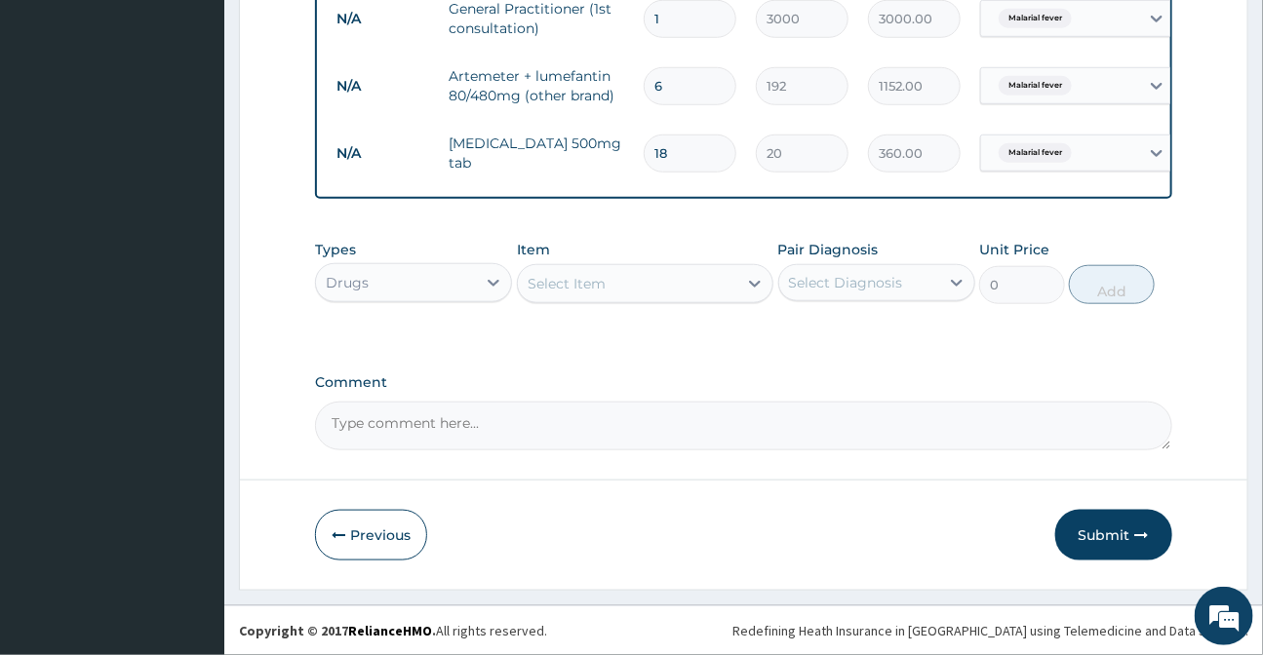
scroll to position [595, 0]
type input "18"
click at [1131, 539] on button "Submit" at bounding box center [1113, 535] width 117 height 51
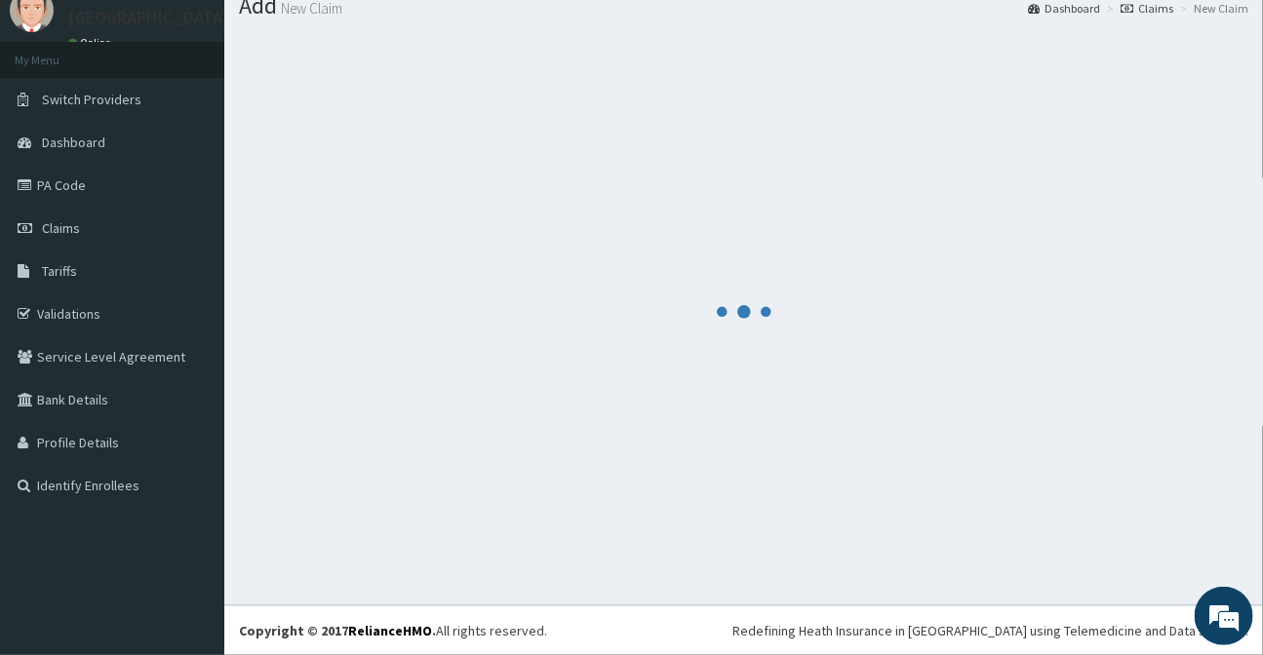
scroll to position [69, 0]
